Goal: Information Seeking & Learning: Learn about a topic

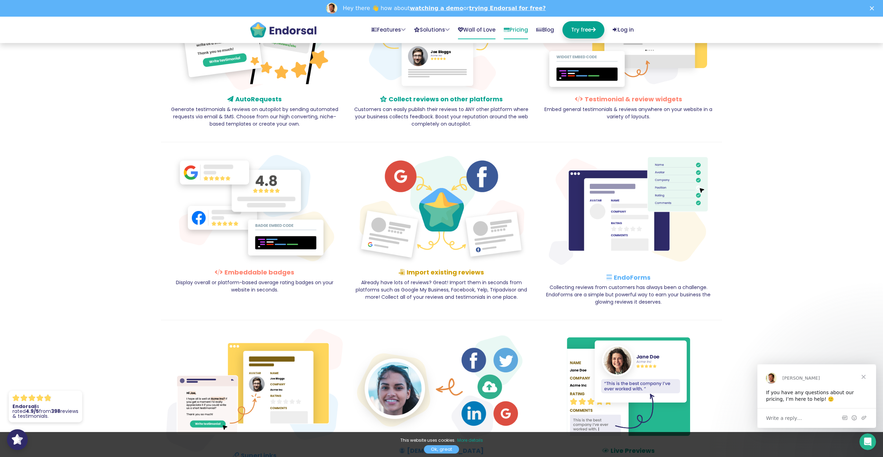
click at [462, 25] on link "Wall of Love" at bounding box center [476, 30] width 37 height 18
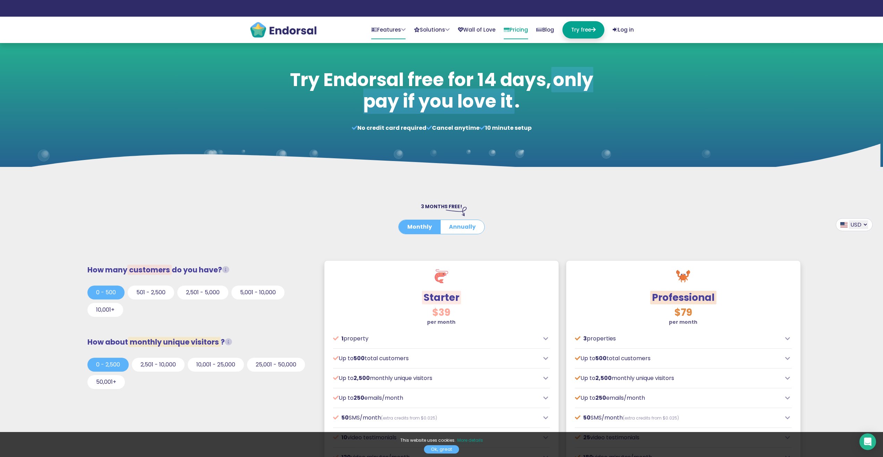
click at [378, 25] on link "Features" at bounding box center [388, 30] width 34 height 18
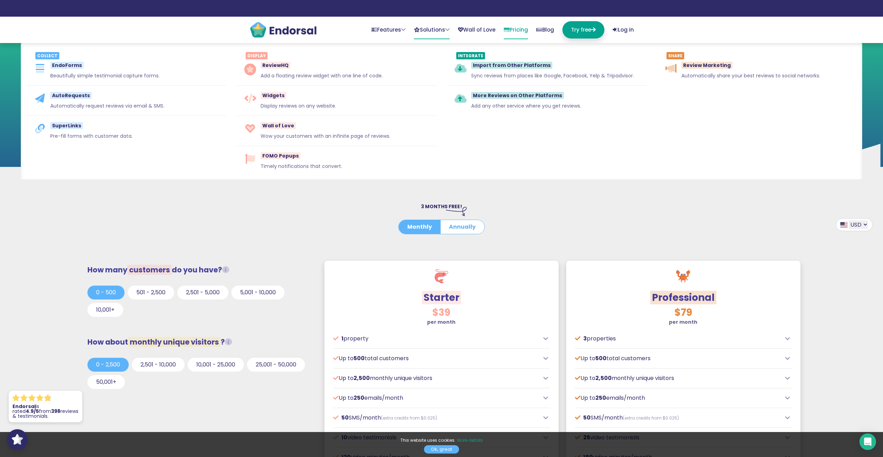
click at [424, 26] on link "Solutions" at bounding box center [432, 30] width 36 height 18
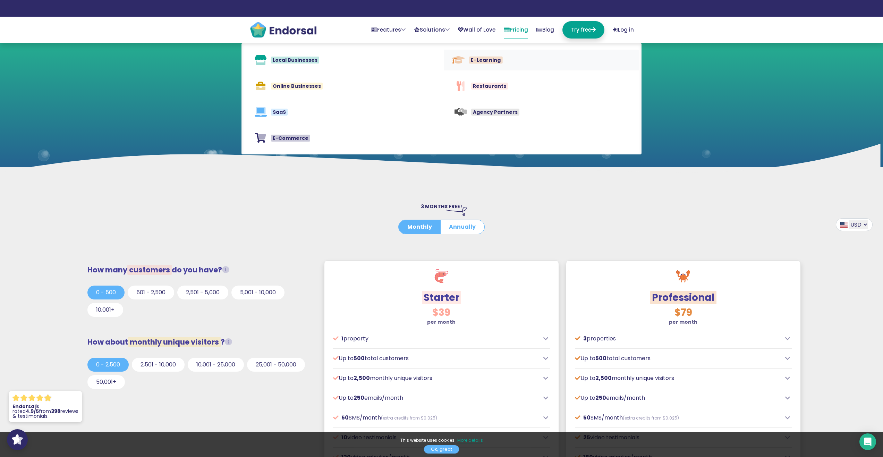
click at [475, 58] on span "E-Learning" at bounding box center [486, 59] width 34 height 7
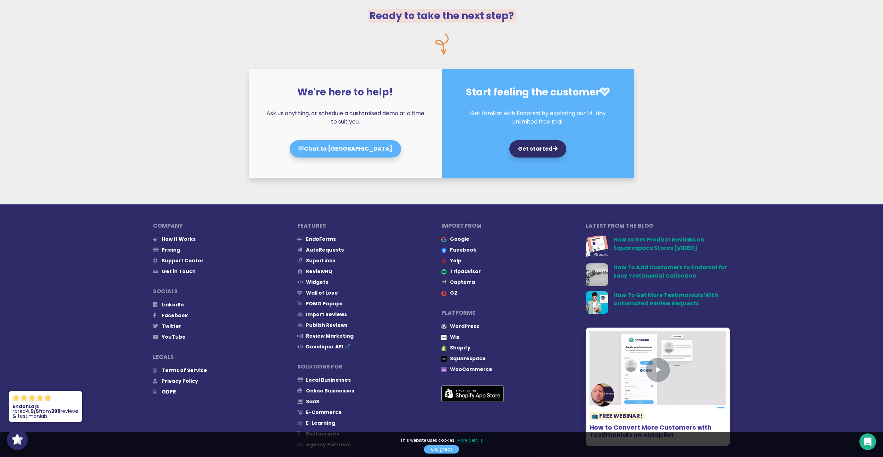
scroll to position [3294, 0]
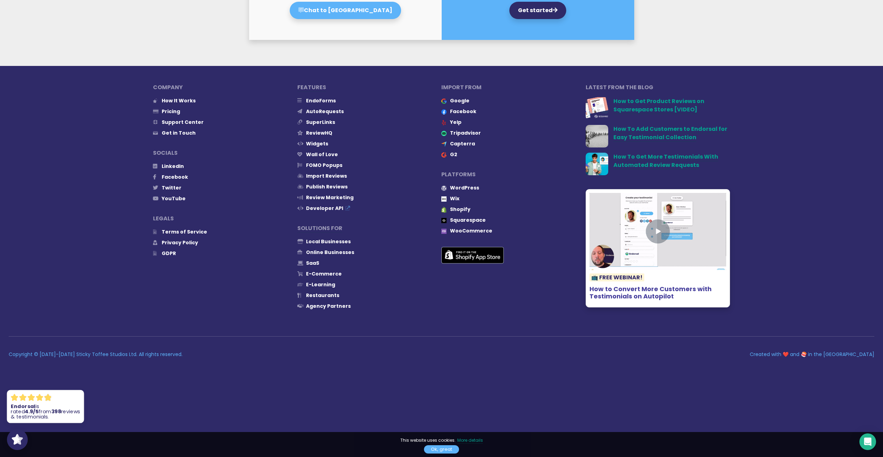
click at [30, 401] on div at bounding box center [45, 401] width 69 height 0
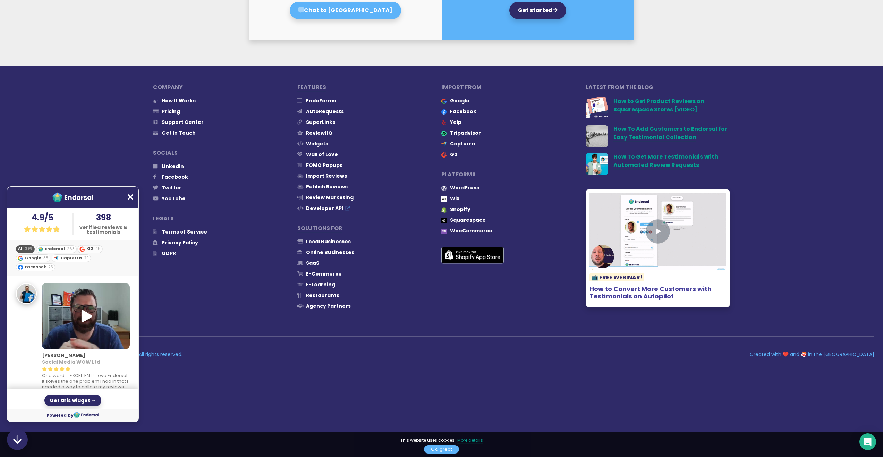
click at [86, 245] on div "G2 45" at bounding box center [89, 249] width 25 height 8
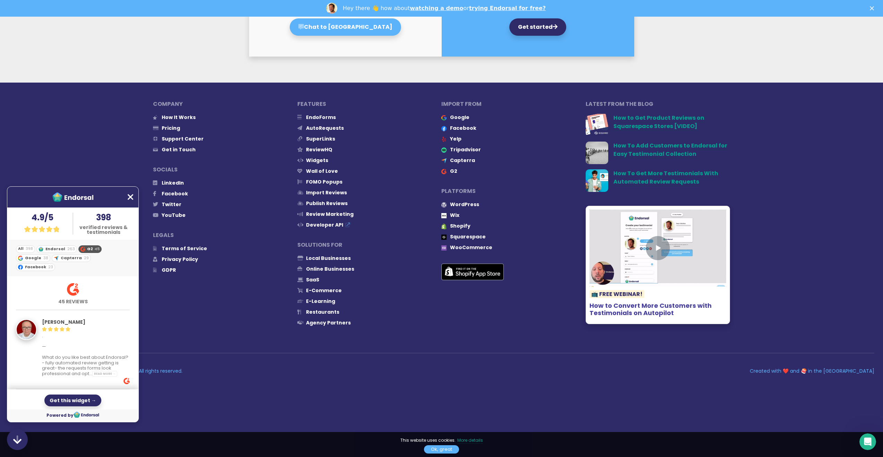
scroll to position [0, 0]
drag, startPoint x: 104, startPoint y: 200, endPoint x: 65, endPoint y: 197, distance: 39.7
click at [65, 197] on div at bounding box center [72, 197] width 131 height 21
